Goal: Task Accomplishment & Management: Manage account settings

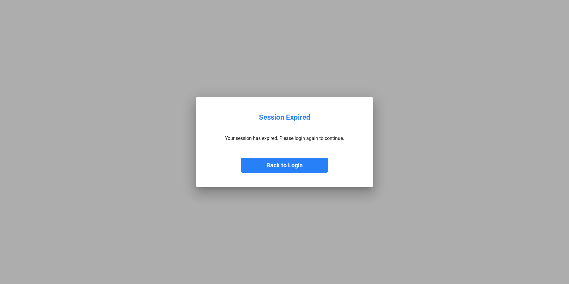
click at [287, 169] on button "Back to Login" at bounding box center [284, 165] width 87 height 15
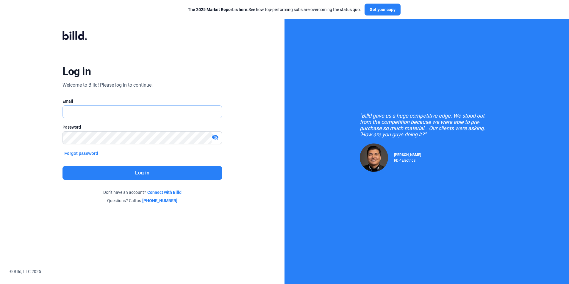
type input "[EMAIL_ADDRESS][DOMAIN_NAME]"
click at [126, 171] on button "Log in" at bounding box center [142, 173] width 159 height 14
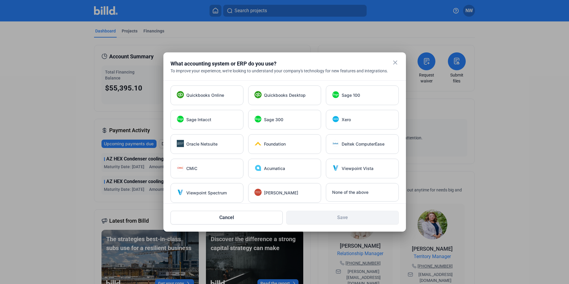
click at [304, 94] on span "Quickbooks Desktop" at bounding box center [285, 95] width 42 height 6
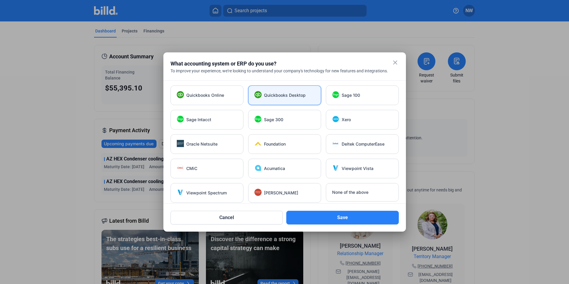
click at [335, 216] on button "Save" at bounding box center [342, 218] width 113 height 14
